Goal: Task Accomplishment & Management: Use online tool/utility

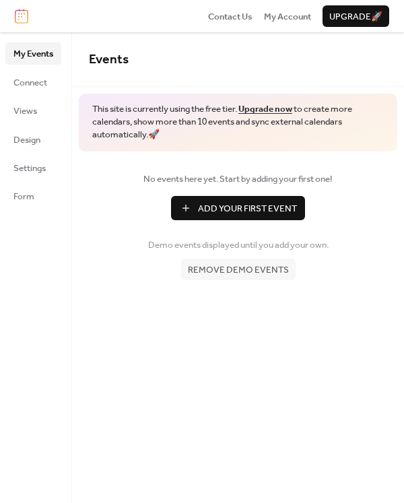
click at [231, 202] on span "Add Your First Event" at bounding box center [247, 208] width 99 height 13
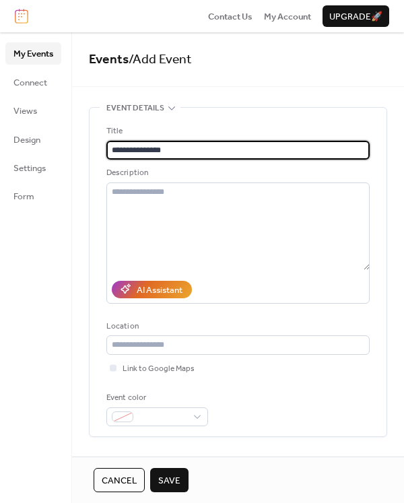
type input "**********"
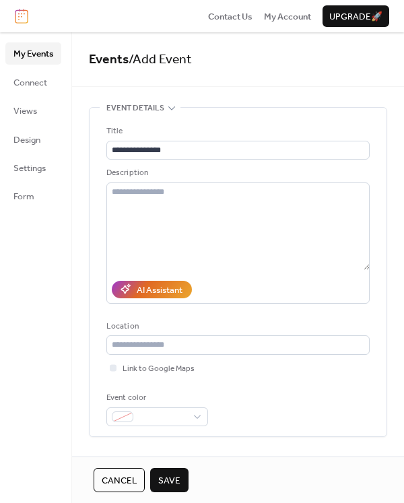
click at [166, 478] on span "Save" at bounding box center [169, 480] width 22 height 13
